Goal: Task Accomplishment & Management: Manage account settings

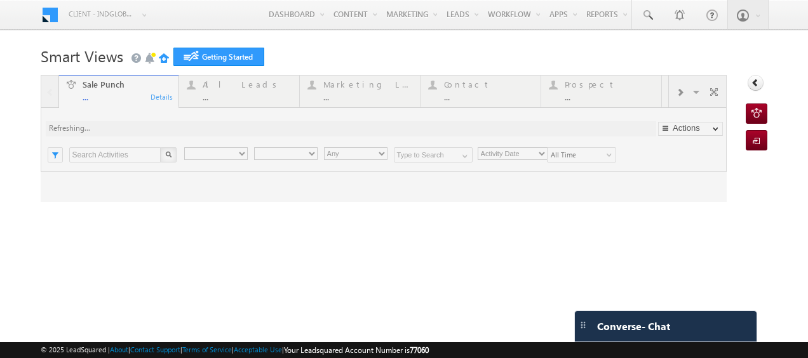
type input "Any Owner"
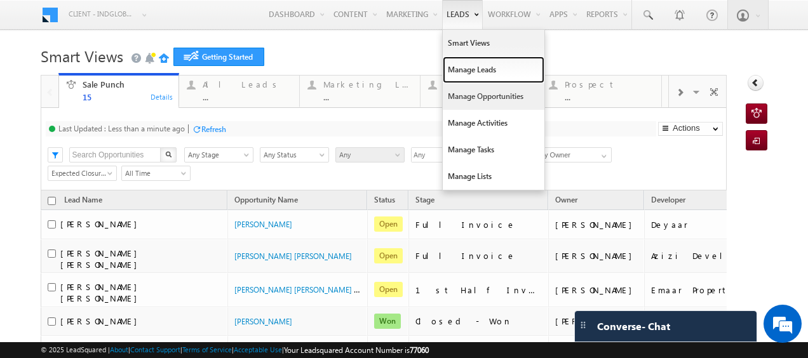
drag, startPoint x: 460, startPoint y: 74, endPoint x: 453, endPoint y: 99, distance: 26.2
click at [460, 74] on link "Manage Leads" at bounding box center [493, 70] width 102 height 27
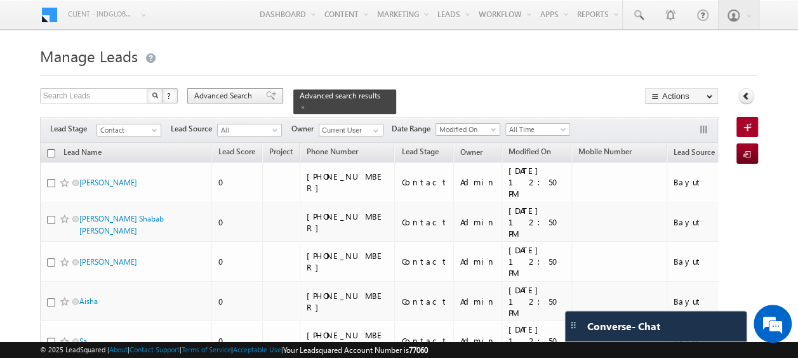
click at [223, 94] on span "Advanced Search" at bounding box center [225, 95] width 62 height 11
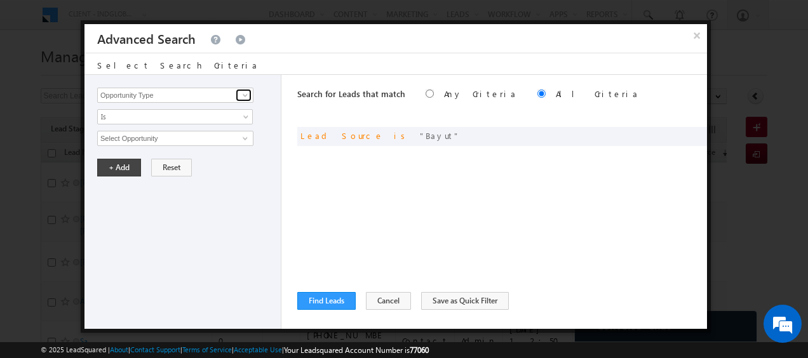
click at [244, 99] on span at bounding box center [245, 95] width 10 height 10
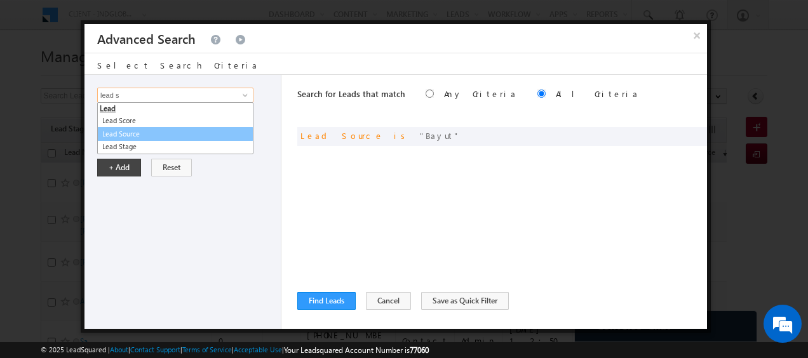
click at [137, 133] on link "Lead Source" at bounding box center [175, 134] width 156 height 15
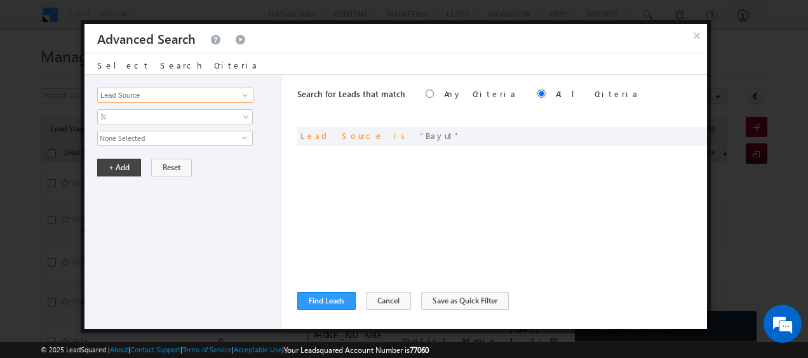
type input "Lead Source"
click at [167, 140] on span "None Selected" at bounding box center [170, 138] width 144 height 14
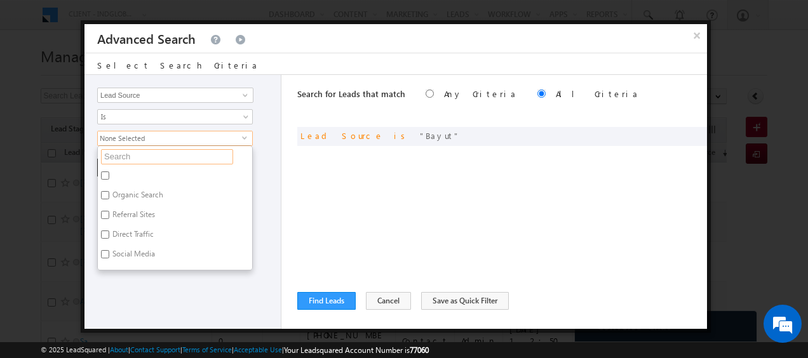
click at [142, 156] on input "text" at bounding box center [167, 156] width 132 height 15
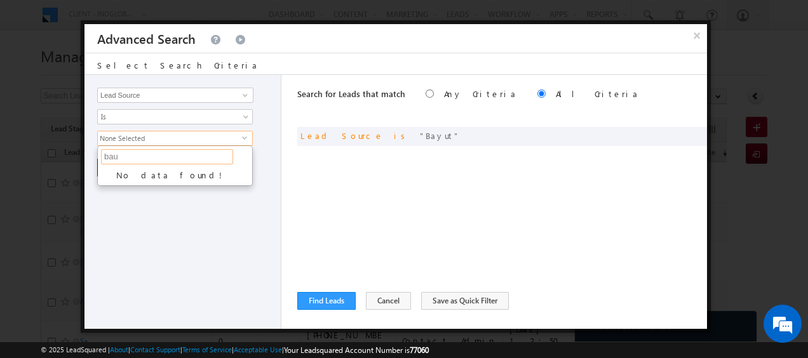
type input "ba"
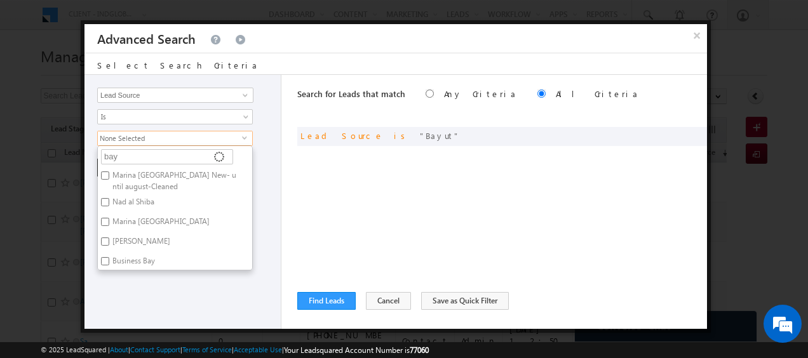
type input "bayu"
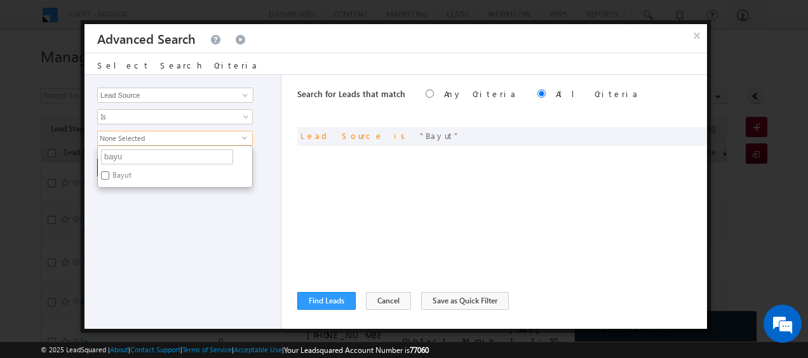
click at [256, 232] on div "Opportunity Type Lead Activity Task Sales Group Prospect Id Address 1 Address 2…" at bounding box center [182, 202] width 197 height 254
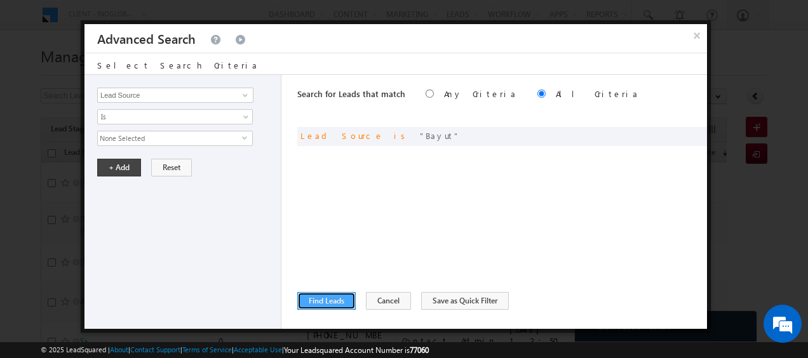
click at [333, 293] on button "Find Leads" at bounding box center [326, 301] width 58 height 18
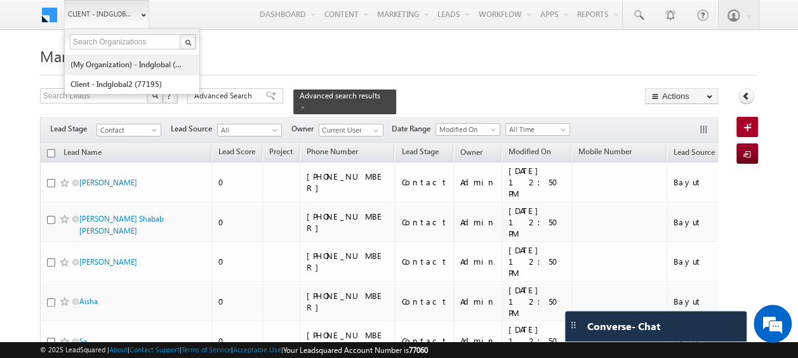
click at [131, 62] on link "(My Organization) - indglobal (48060)" at bounding box center [128, 65] width 116 height 20
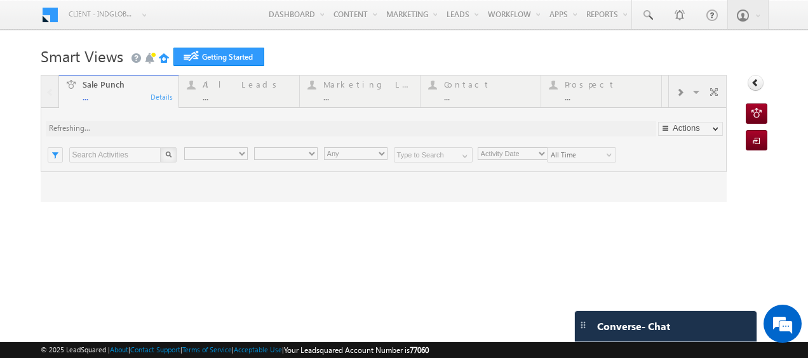
type input "Any Owner"
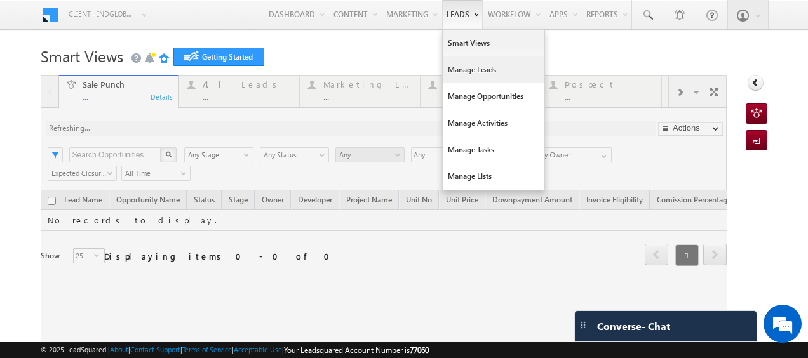
click at [464, 69] on link "Manage Leads" at bounding box center [493, 70] width 102 height 27
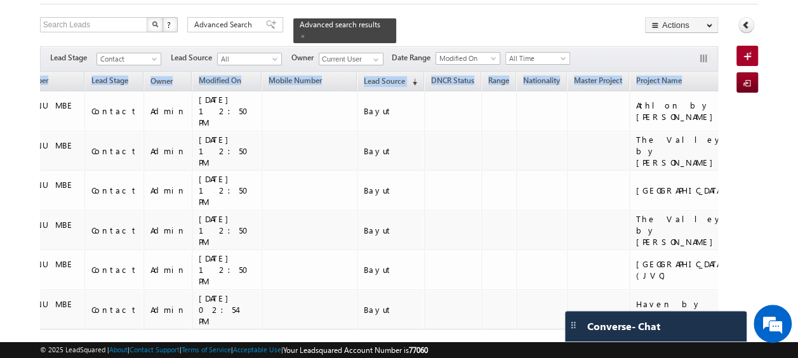
scroll to position [0, 391]
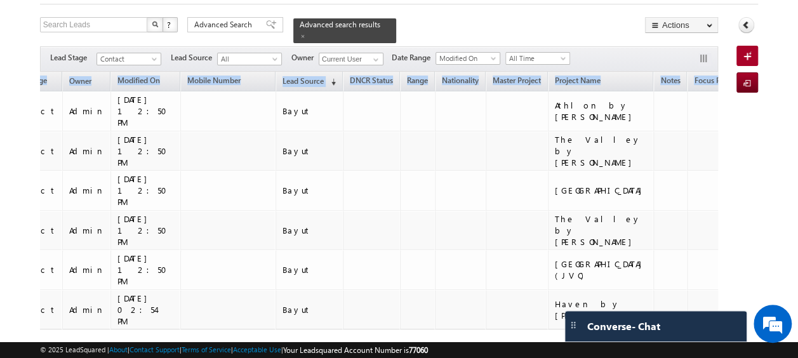
drag, startPoint x: 40, startPoint y: 98, endPoint x: 717, endPoint y: 254, distance: 695.2
click at [717, 254] on div "Search Leads X ? 6 results found Advanced Search Advanced Search Advanced searc…" at bounding box center [399, 208] width 718 height 383
copy table "Lead Name Lead Score Project Phone Number Lead Stage Owner Modified On Mobile N…"
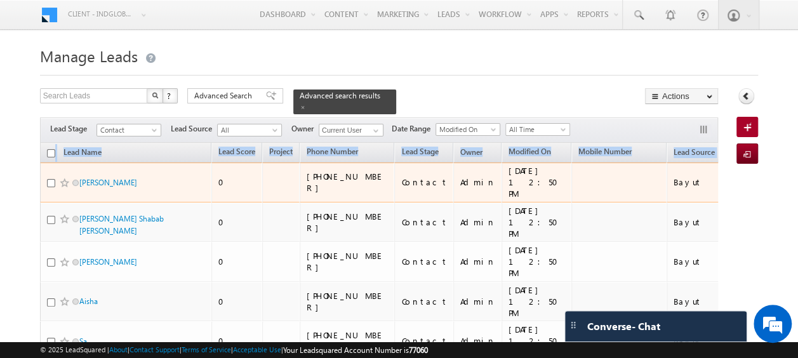
scroll to position [63, 0]
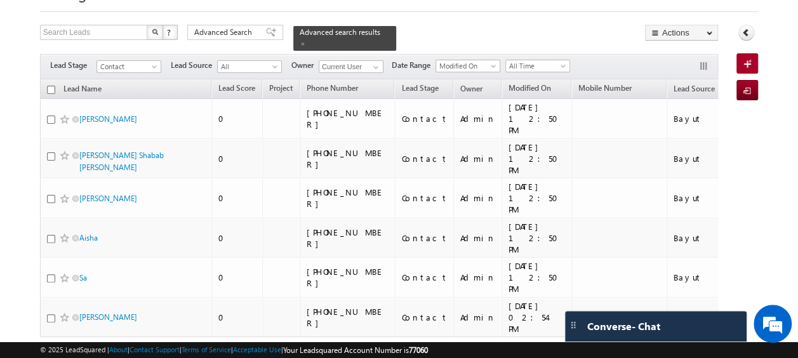
click at [18, 48] on body "Menu Client - indglobal1 (77060) X (My Organization) - indglobal (48060) Client…" at bounding box center [399, 172] width 798 height 471
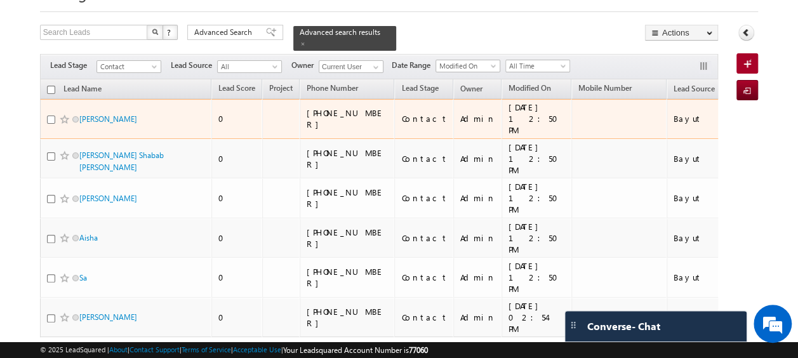
click at [50, 116] on input "checkbox" at bounding box center [51, 120] width 8 height 8
checkbox input "true"
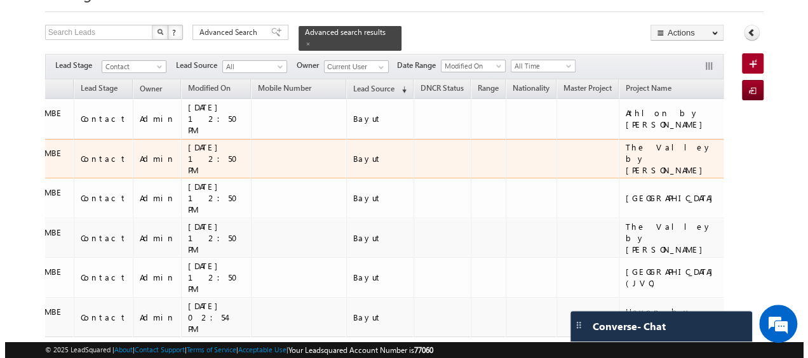
scroll to position [0, 391]
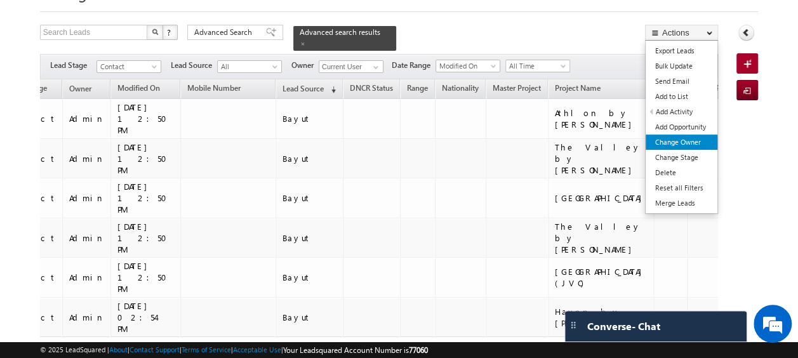
click at [681, 143] on link "Change Owner" at bounding box center [682, 142] width 72 height 15
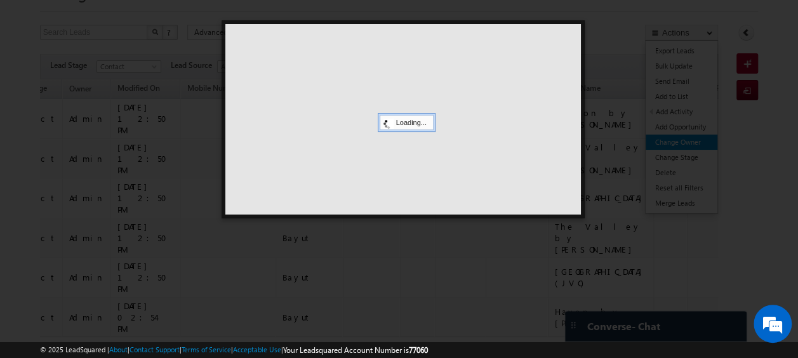
scroll to position [0, 382]
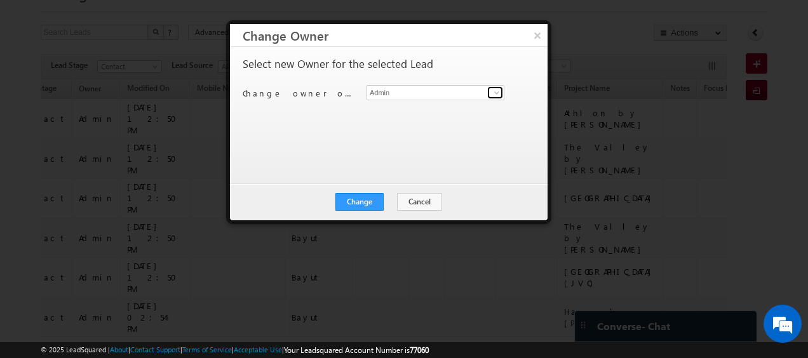
click at [491, 92] on span at bounding box center [496, 93] width 10 height 10
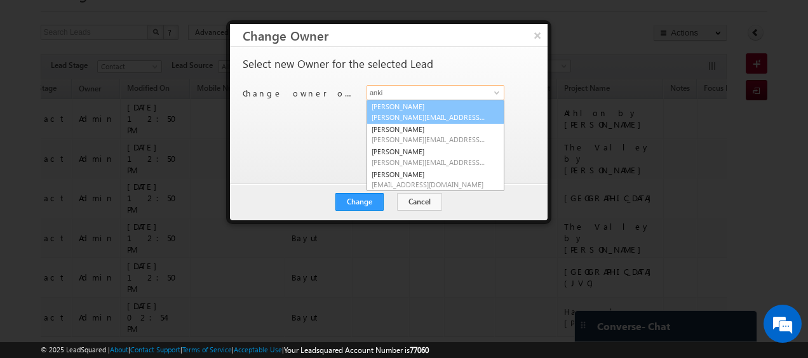
click at [406, 112] on span "ankitkumar.singh@indglobal.ae" at bounding box center [428, 117] width 114 height 10
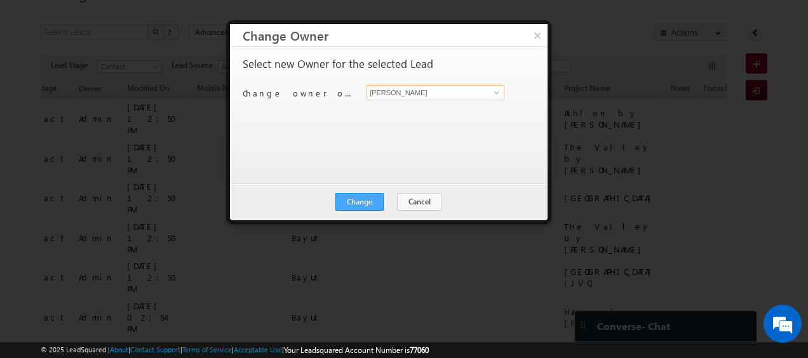
type input "Ankit Singh"
click at [364, 204] on button "Change" at bounding box center [359, 202] width 48 height 18
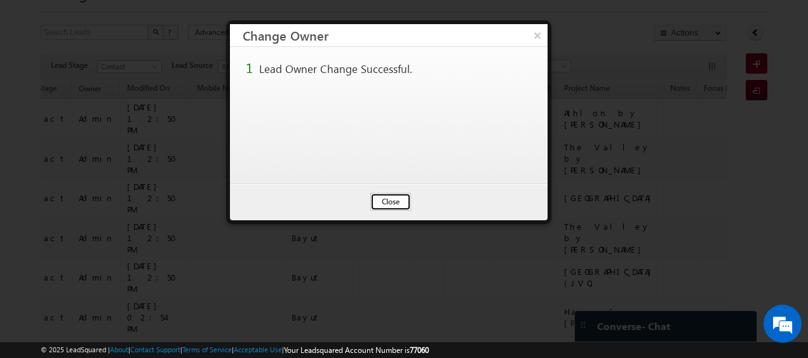
click at [392, 201] on button "Close" at bounding box center [390, 202] width 41 height 18
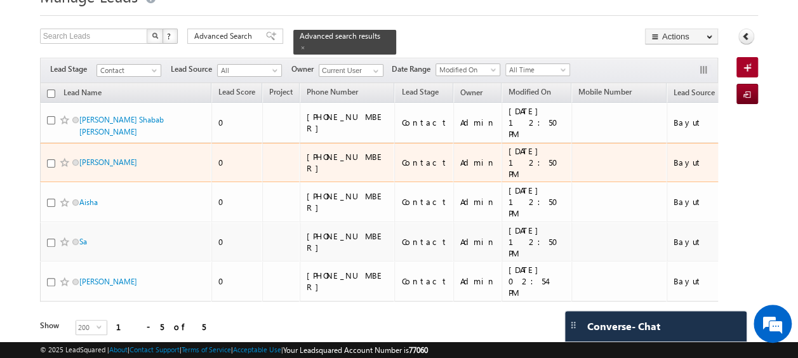
scroll to position [0, 0]
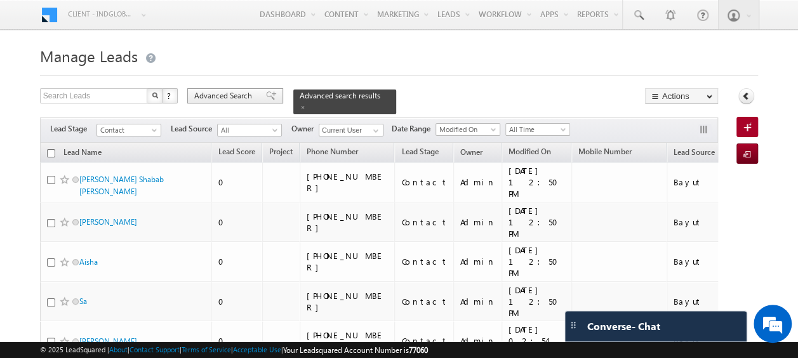
click at [227, 96] on span "Advanced Search" at bounding box center [225, 95] width 62 height 11
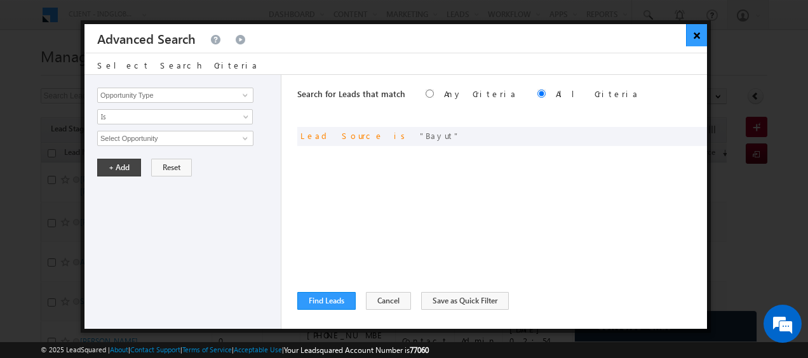
click at [695, 36] on button "×" at bounding box center [696, 35] width 21 height 22
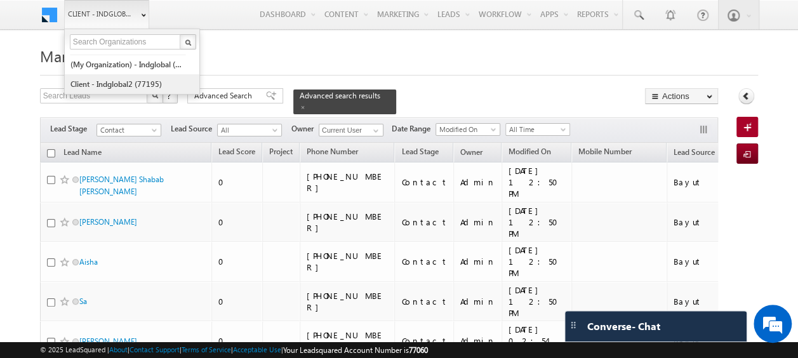
click at [144, 77] on link "Client - indglobal2 (77195)" at bounding box center [128, 84] width 116 height 20
